Goal: Navigation & Orientation: Understand site structure

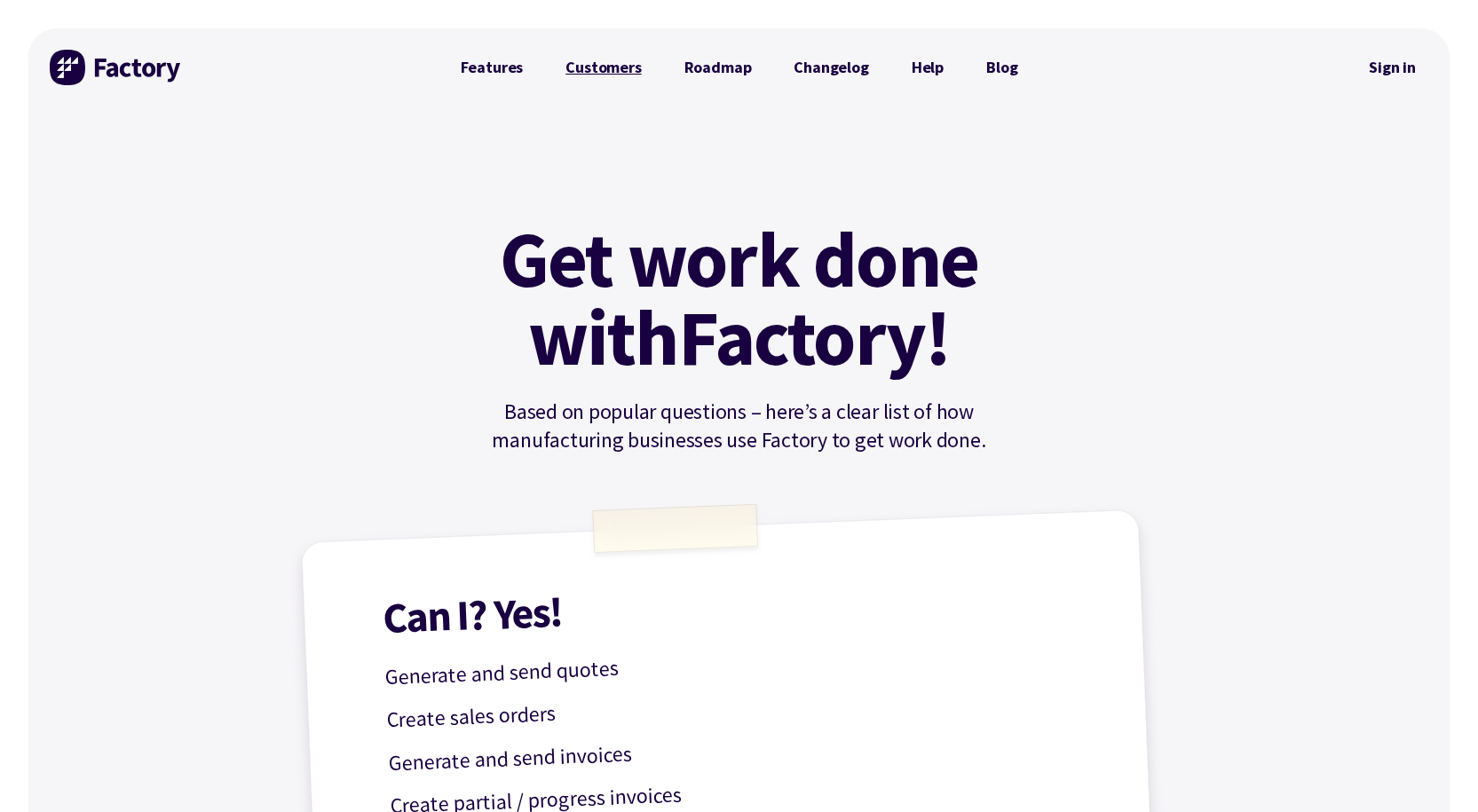
click at [588, 64] on link "Customers" at bounding box center [603, 68] width 118 height 36
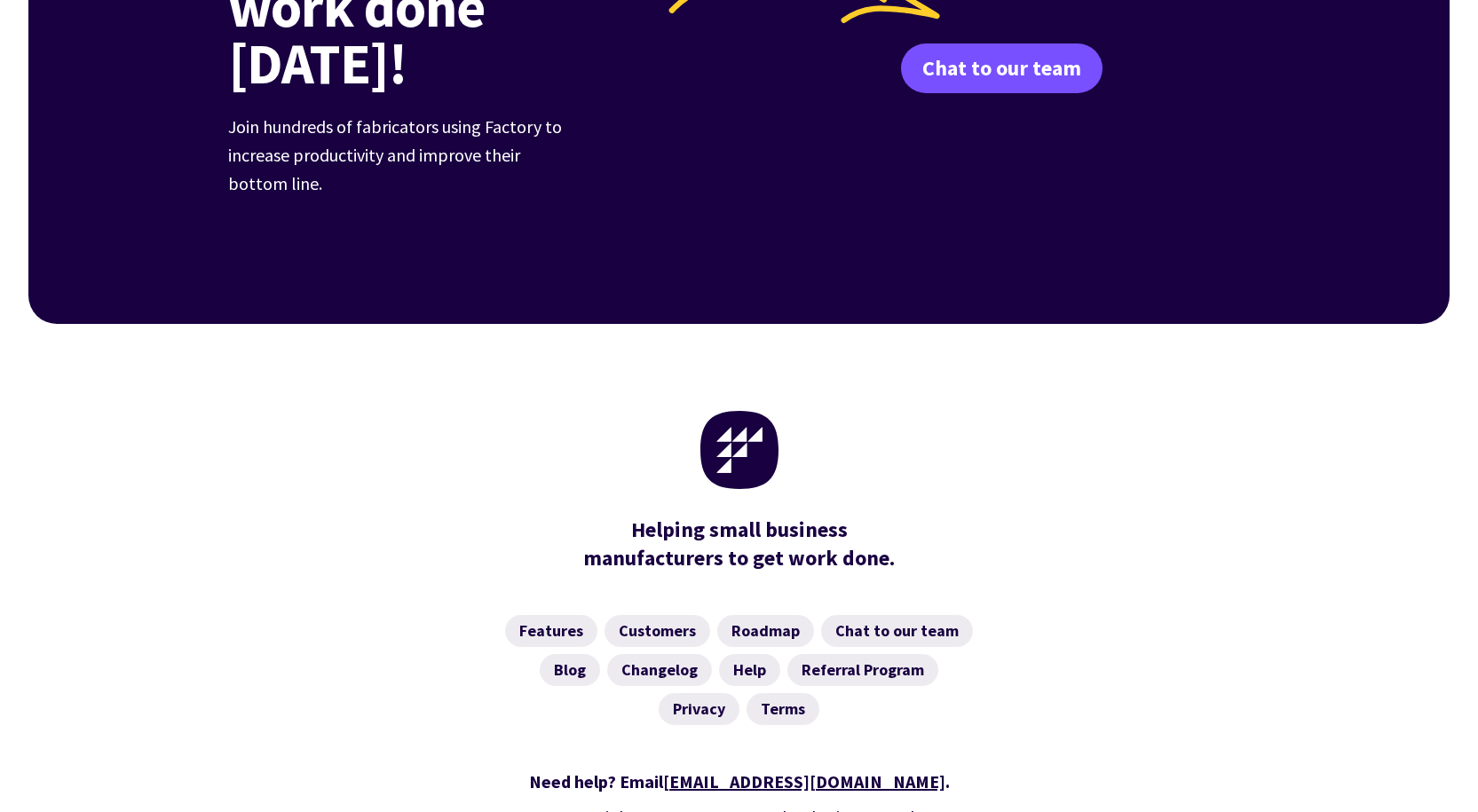
scroll to position [2486, 0]
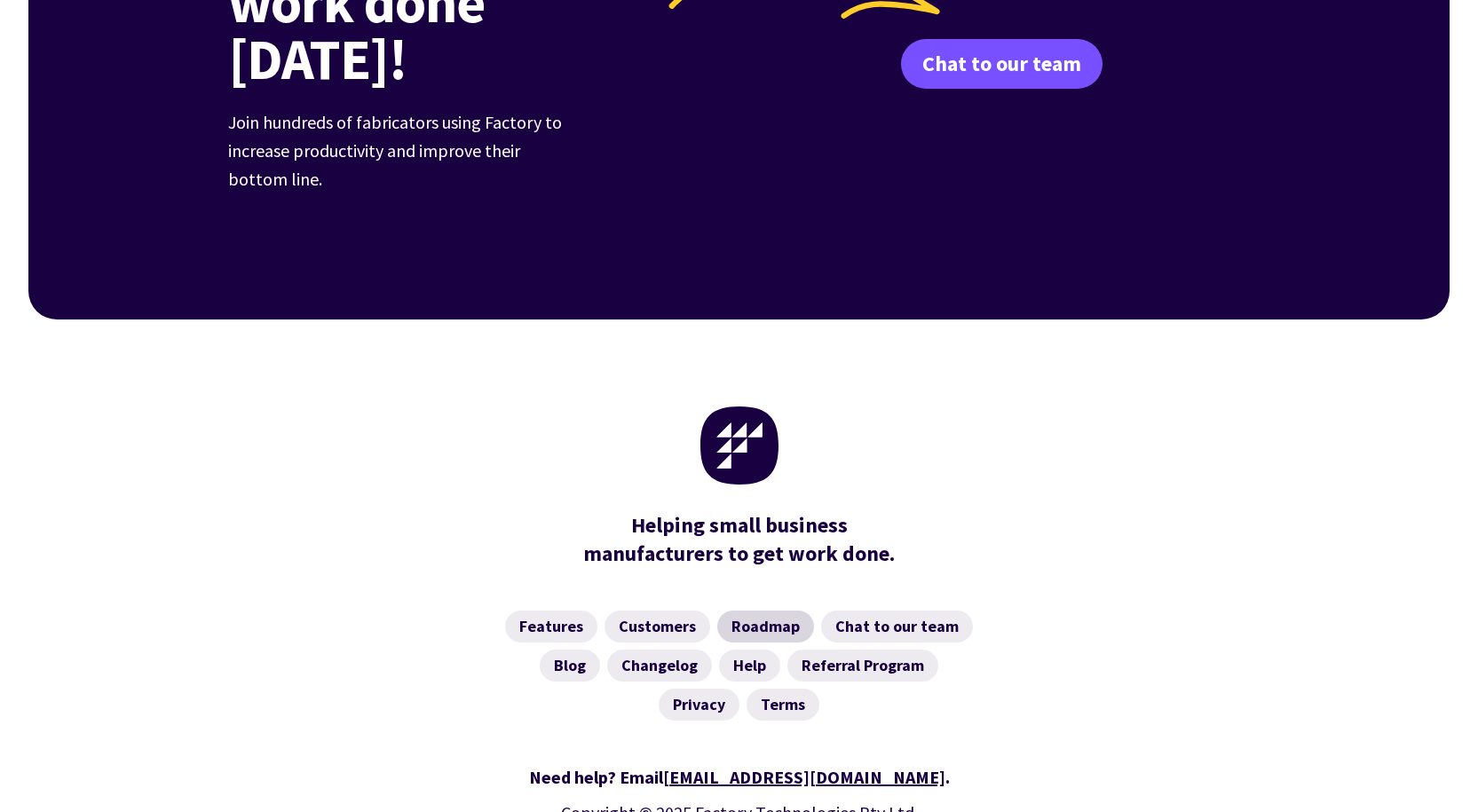
click at [763, 610] on link "Roadmap" at bounding box center [765, 626] width 96 height 32
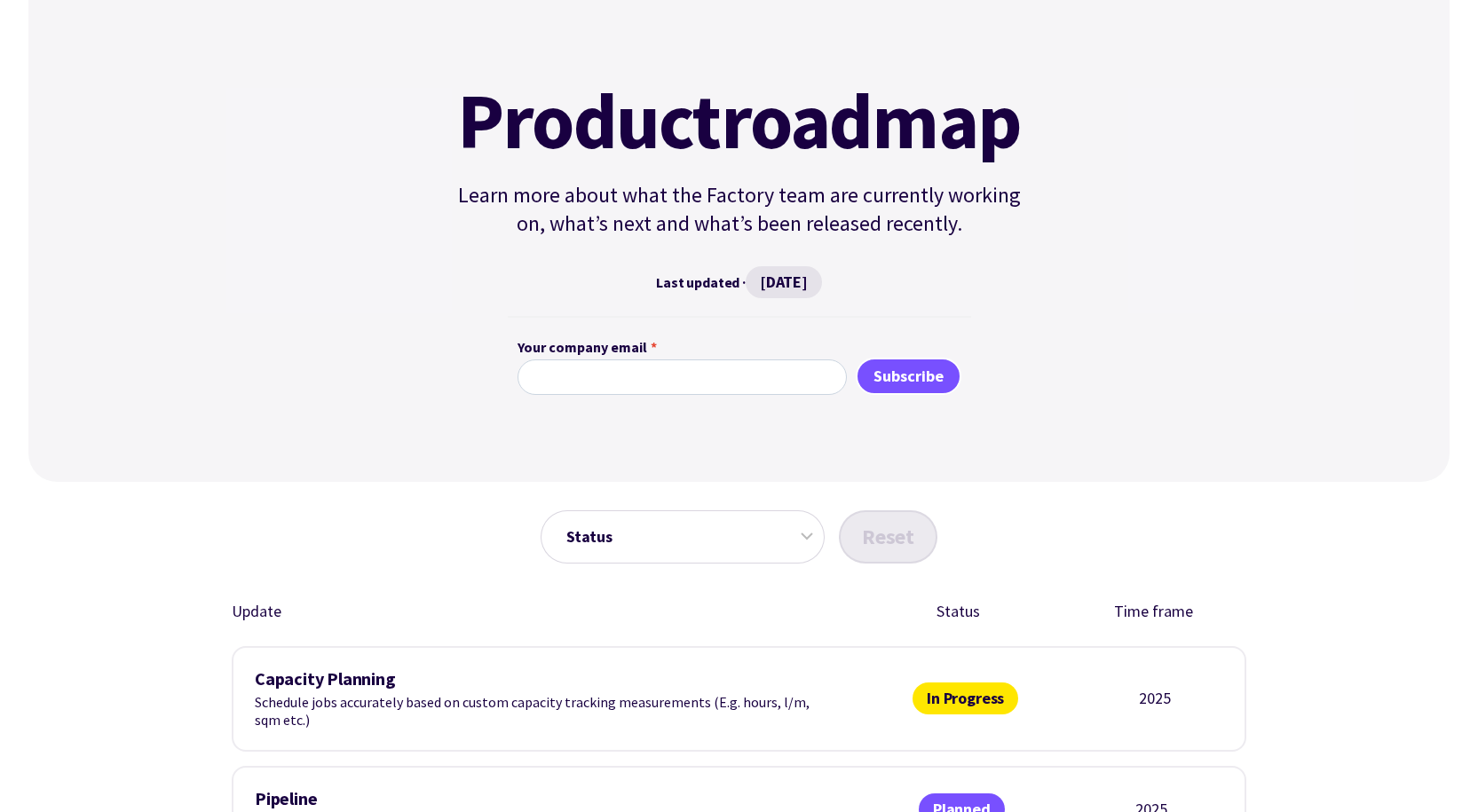
scroll to position [88, 0]
